Goal: Check status: Check status

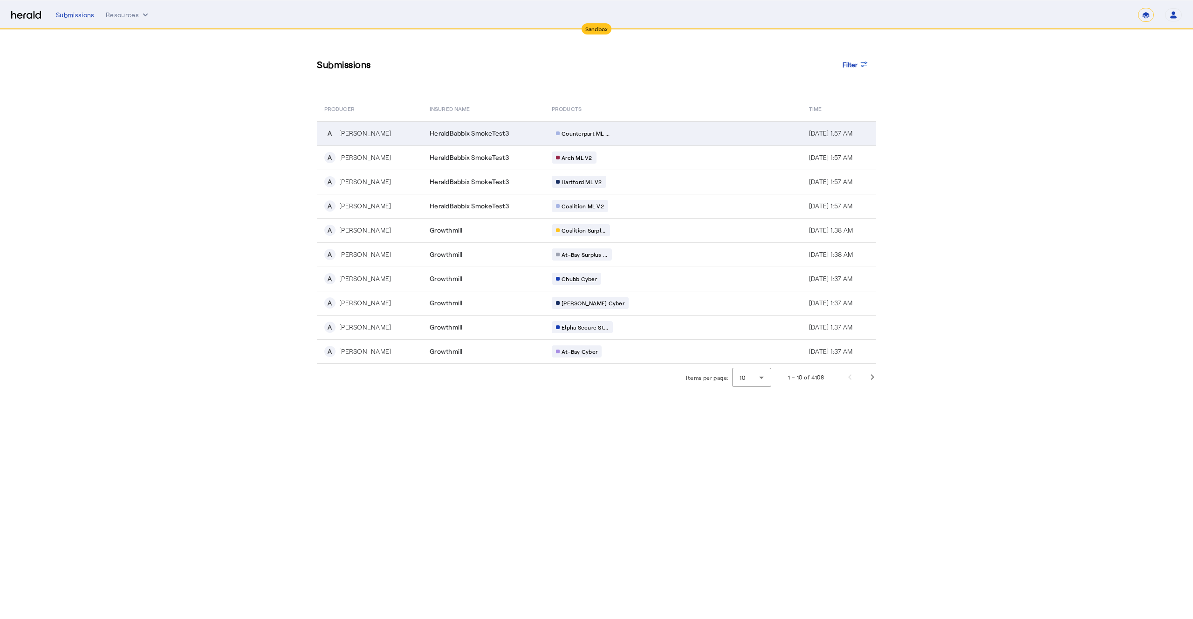
click at [458, 131] on span "HeraldBabbix SmokeTest3" at bounding box center [469, 133] width 79 height 9
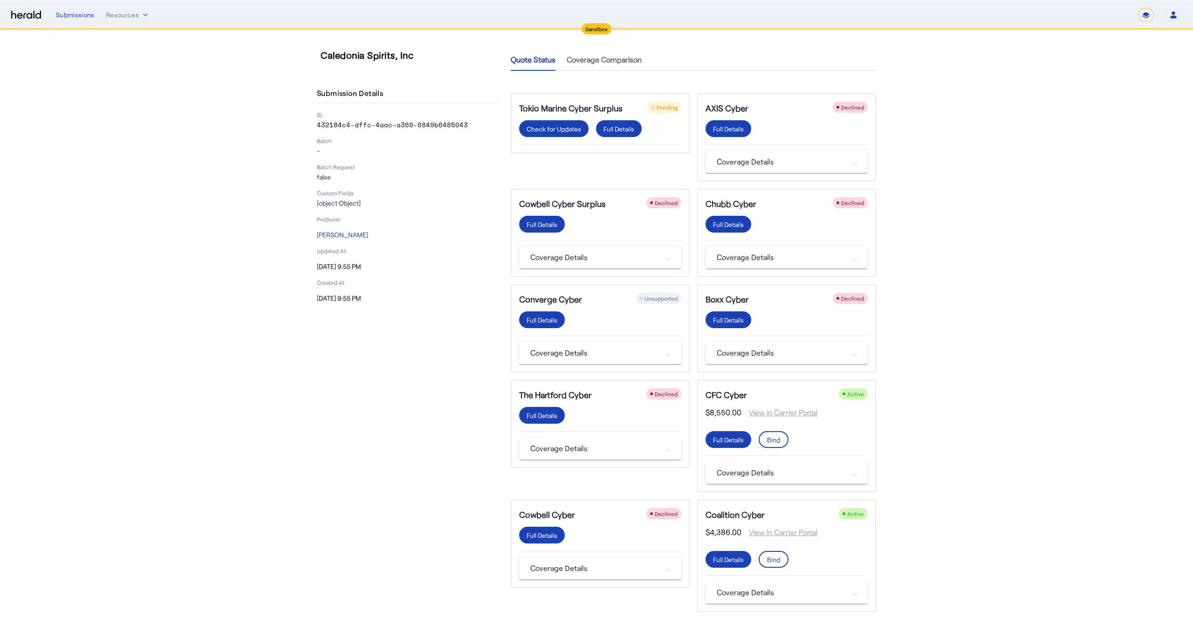
drag, startPoint x: 363, startPoint y: 198, endPoint x: 345, endPoint y: 201, distance: 18.3
click at [363, 198] on p "[object Object]" at bounding box center [408, 202] width 183 height 9
click at [345, 201] on p "[object Object]" at bounding box center [408, 202] width 183 height 9
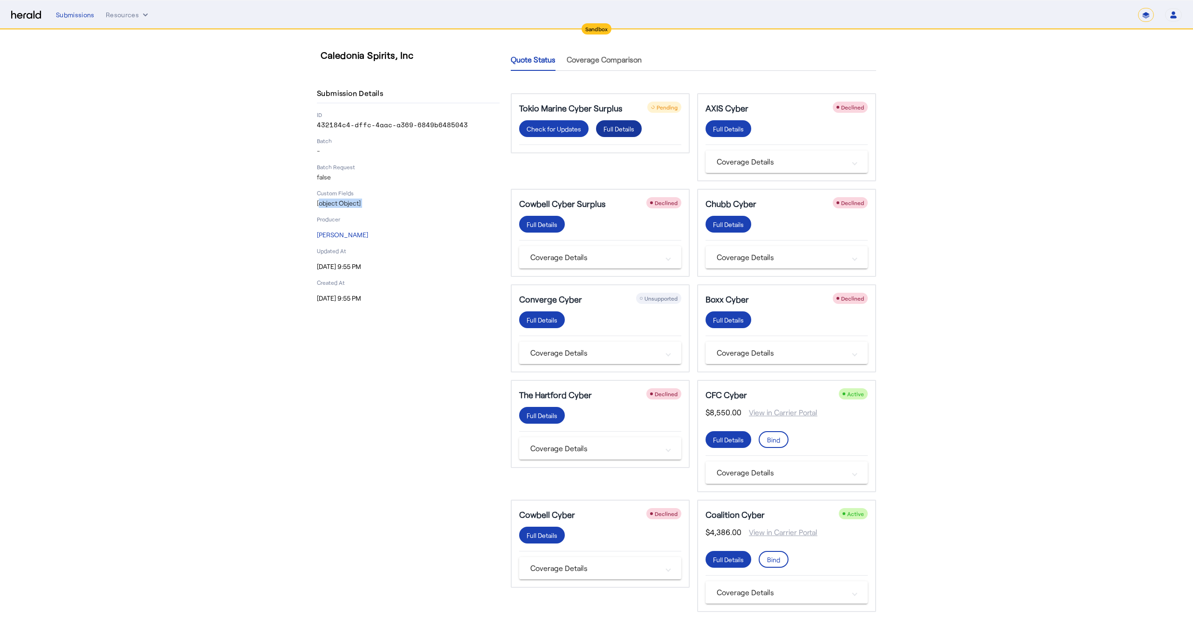
click at [626, 128] on div "Full Details" at bounding box center [618, 129] width 31 height 10
